Goal: Task Accomplishment & Management: Complete application form

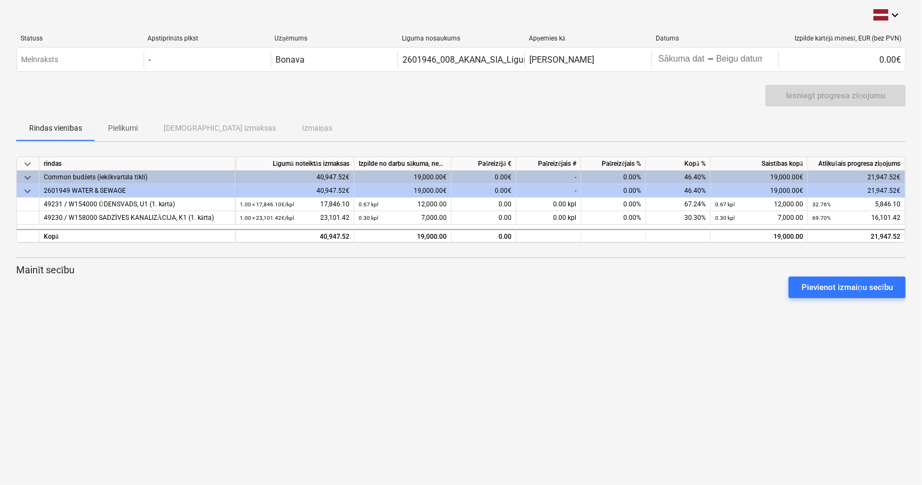
click at [497, 191] on div "0.00€" at bounding box center [483, 190] width 65 height 13
click at [498, 181] on div "0.00€" at bounding box center [483, 177] width 65 height 13
click at [492, 187] on div "0.00€" at bounding box center [483, 190] width 65 height 13
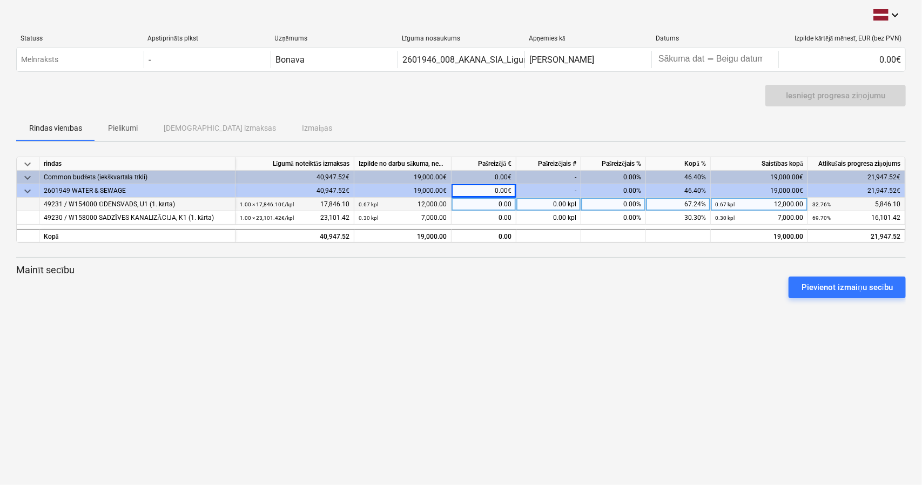
click at [478, 206] on div "0.00" at bounding box center [483, 204] width 65 height 13
type input "4"
type input "5846.1"
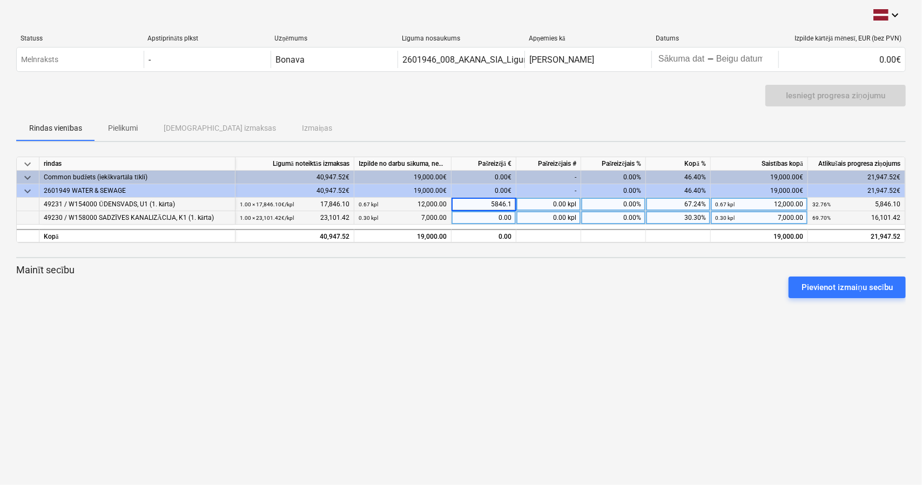
click at [484, 220] on div "0.00" at bounding box center [483, 217] width 65 height 13
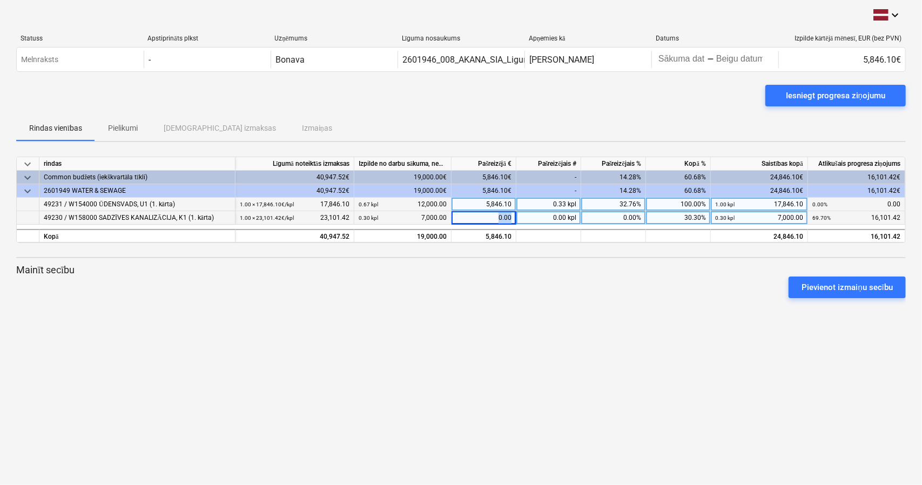
drag, startPoint x: 487, startPoint y: 218, endPoint x: 517, endPoint y: 218, distance: 29.7
click at [0, 0] on div "49230 / W158000 SADZĪVES KANALIZĀCIJA, K1 (1. kārta) 1.00 × 23,101.42€ / kpl 23…" at bounding box center [0, 0] width 0 height 0
type input "16101.42"
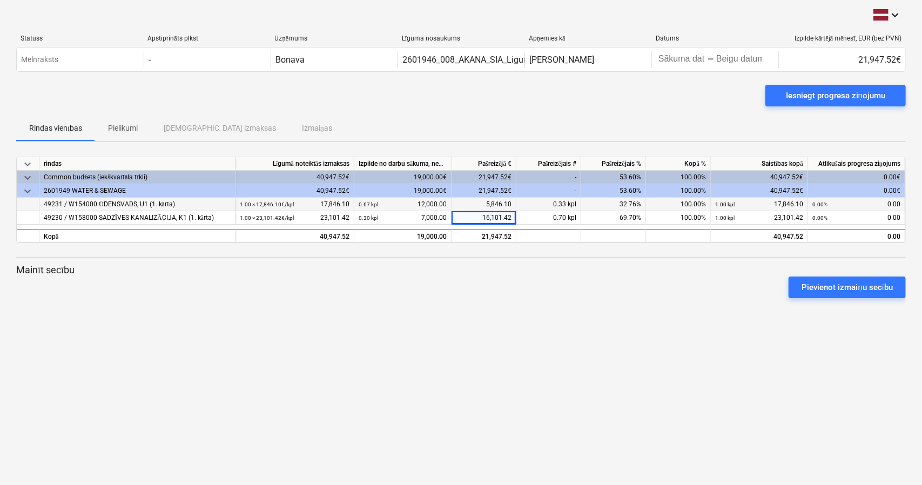
click at [499, 198] on div "5,846.10" at bounding box center [483, 204] width 65 height 13
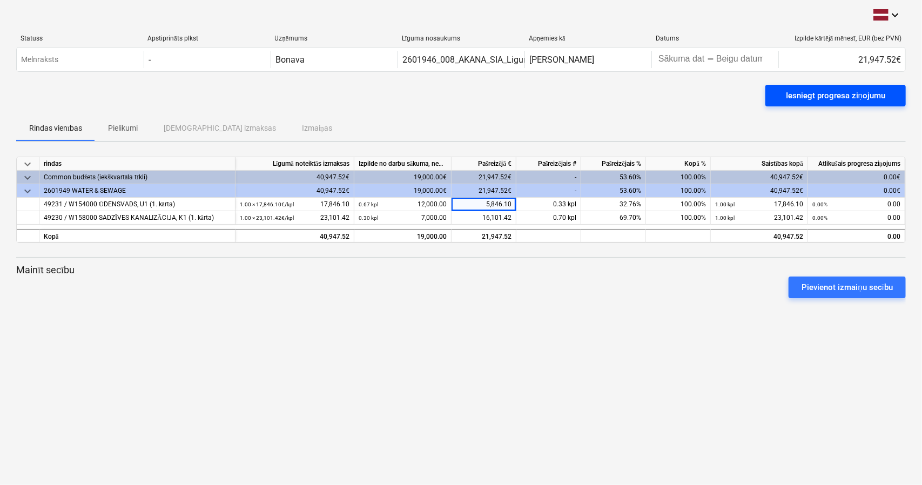
click at [842, 97] on div "Iesniegt progresa ziņojumu" at bounding box center [835, 96] width 99 height 14
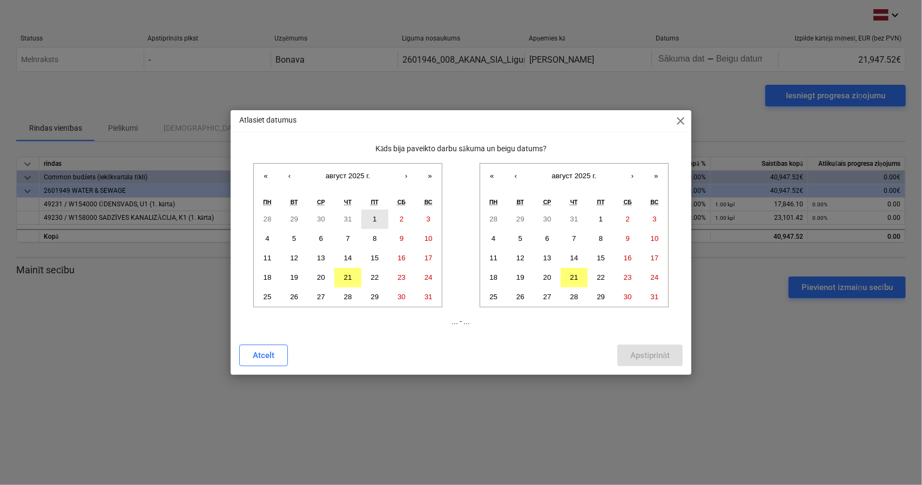
click at [376, 211] on button "1" at bounding box center [374, 218] width 27 height 19
click at [573, 276] on abbr "21" at bounding box center [574, 277] width 8 height 8
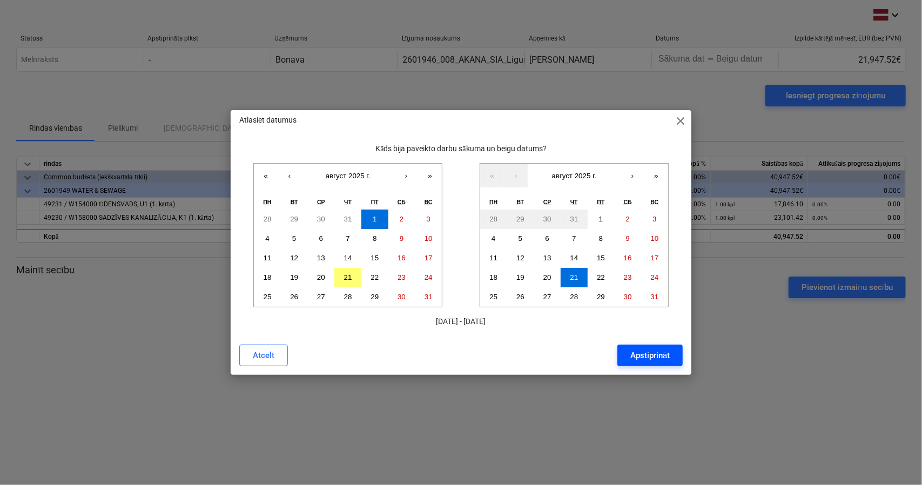
click at [644, 361] on div "Apstiprināt" at bounding box center [649, 355] width 39 height 14
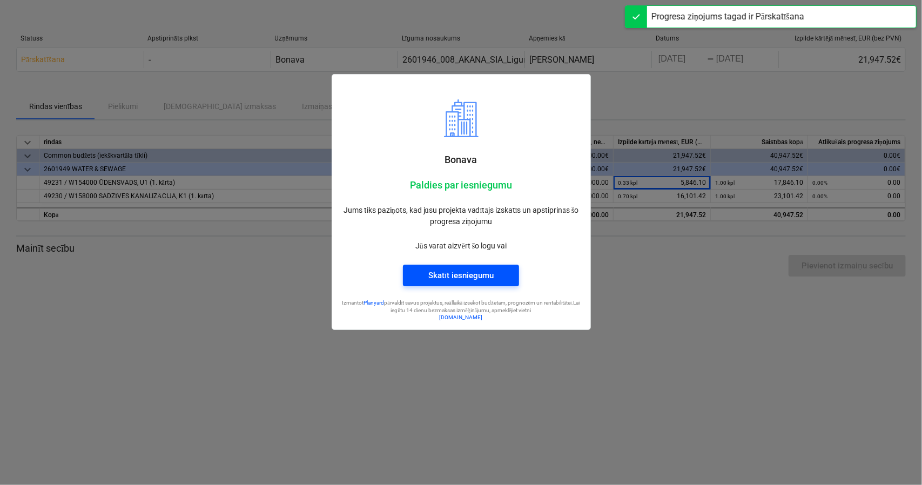
click at [500, 283] on button "Skatīt iesniegumu" at bounding box center [461, 276] width 116 height 22
